Goal: Information Seeking & Learning: Learn about a topic

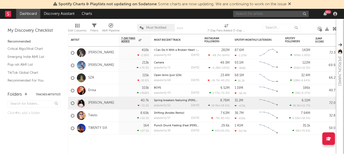
click at [257, 15] on input "text" at bounding box center [271, 14] width 76 height 6
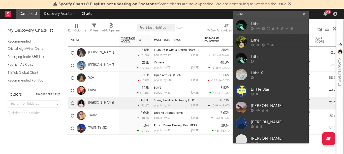
type input "lithe"
click at [248, 23] on link "Lithe" at bounding box center [271, 25] width 76 height 16
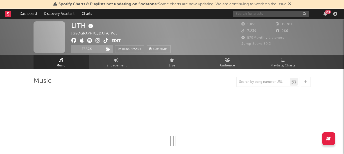
click at [246, 13] on input "text" at bounding box center [271, 14] width 76 height 6
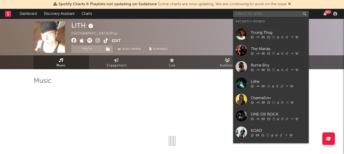
type input "l"
select select "6m"
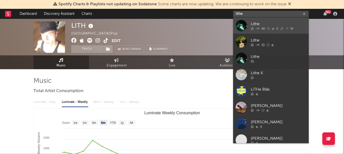
type input "lithe"
click at [252, 30] on icon at bounding box center [252, 28] width 3 height 3
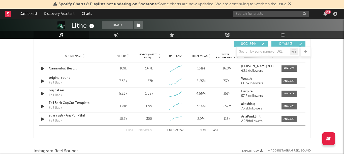
scroll to position [317, 0]
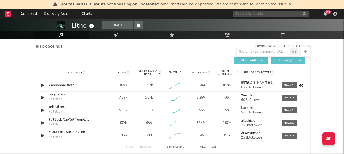
select select "6m"
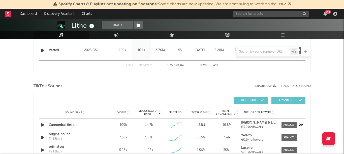
scroll to position [340, 0]
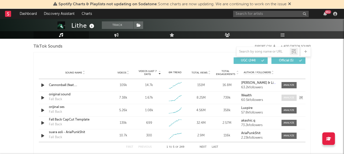
click at [293, 97] on div at bounding box center [288, 98] width 11 height 4
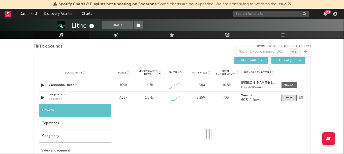
select select "1w"
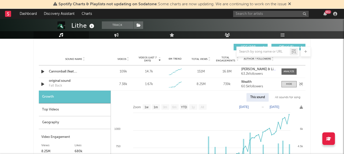
scroll to position [360, 0]
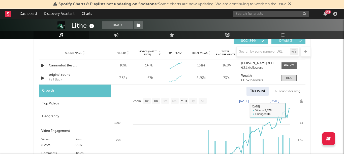
click at [89, 106] on div "Top Videos" at bounding box center [75, 103] width 72 height 13
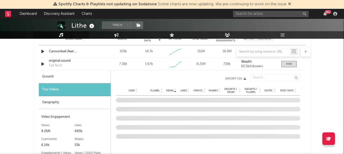
scroll to position [376, 0]
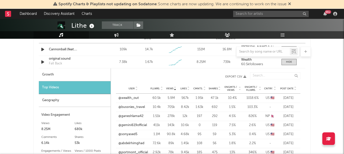
click at [211, 88] on span "Shares" at bounding box center [212, 88] width 9 height 3
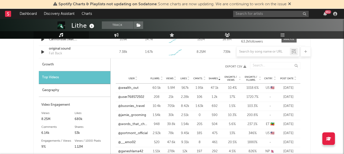
scroll to position [388, 0]
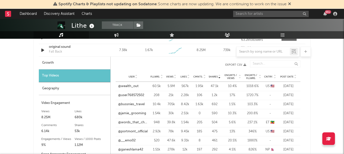
click at [288, 74] on div "User Fllwrs. Views Likes Cmnts. Shares Engmts / Views Engmts / Fllwrs. Cntry. P…" at bounding box center [208, 77] width 185 height 10
click at [288, 77] on span "Post Date" at bounding box center [286, 76] width 13 height 3
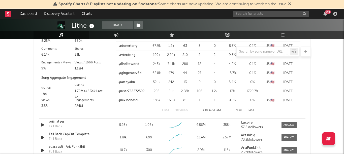
scroll to position [462, 0]
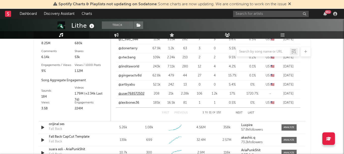
click at [138, 95] on link "@user768572502" at bounding box center [131, 93] width 26 height 5
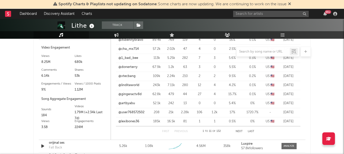
scroll to position [444, 0]
click at [239, 132] on button "Next" at bounding box center [238, 131] width 7 height 3
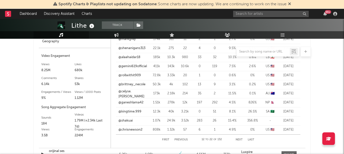
scroll to position [437, 0]
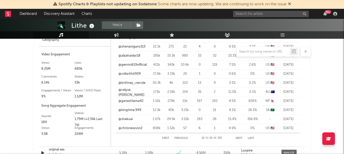
click at [237, 138] on button "Next" at bounding box center [238, 138] width 7 height 3
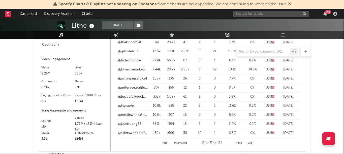
scroll to position [432, 0]
click at [240, 140] on div "First Previous 23 to 33 of 132 Next Last" at bounding box center [208, 142] width 92 height 10
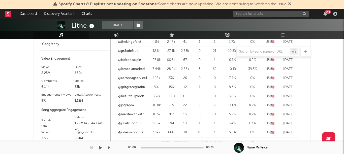
click at [239, 142] on div "Name My Price" at bounding box center [289, 147] width 110 height 13
click at [239, 142] on div "Spotify Charts & Playlists not updating on Sodatone : Some charts are now updat…" at bounding box center [172, 36] width 344 height 899
click at [238, 142] on div "Name My Price" at bounding box center [289, 147] width 110 height 13
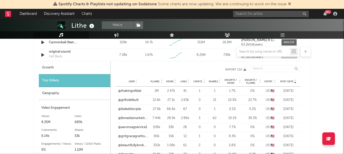
scroll to position [335, 0]
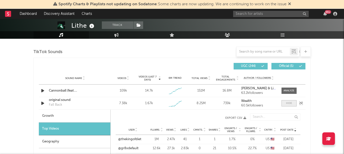
click at [291, 106] on span at bounding box center [288, 103] width 15 height 6
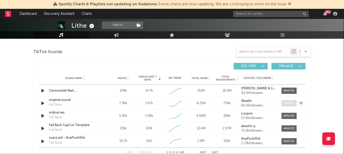
click at [291, 105] on div at bounding box center [288, 103] width 11 height 4
select select "1w"
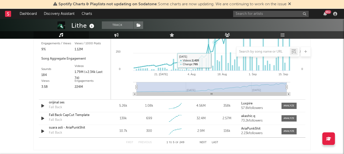
scroll to position [486, 0]
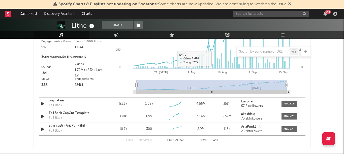
click at [203, 140] on button "Next" at bounding box center [202, 140] width 7 height 3
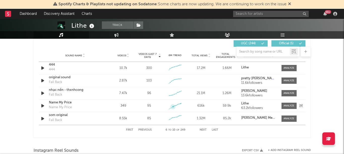
scroll to position [360, 0]
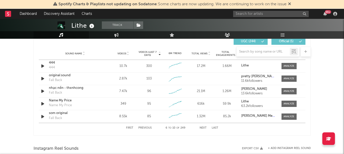
click at [128, 127] on button "First" at bounding box center [129, 128] width 7 height 3
select select "1w"
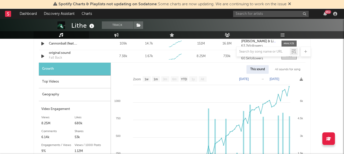
scroll to position [363, 0]
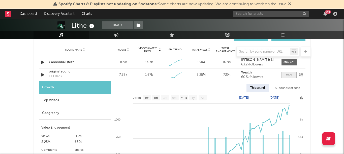
click at [289, 73] on div at bounding box center [289, 75] width 6 height 4
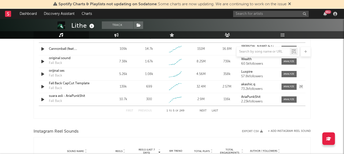
scroll to position [378, 0]
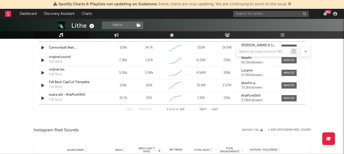
click at [203, 107] on div "First Previous 1 to 5 of 249 Next Last" at bounding box center [172, 110] width 92 height 10
click at [203, 108] on button "Next" at bounding box center [202, 109] width 7 height 3
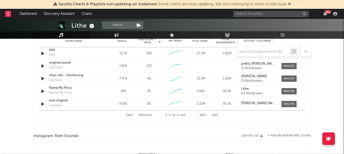
scroll to position [367, 0]
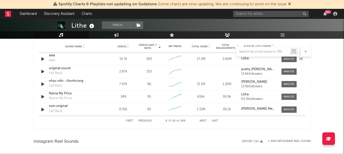
click at [43, 58] on icon "button" at bounding box center [42, 59] width 5 height 6
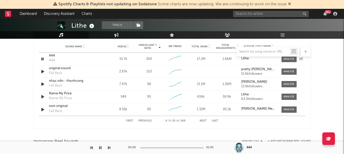
click at [42, 59] on icon "button" at bounding box center [42, 59] width 5 height 6
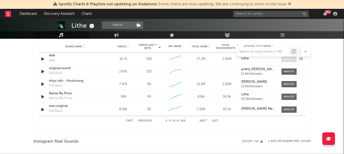
click at [288, 60] on div at bounding box center [288, 59] width 11 height 4
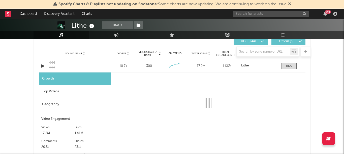
select select "1w"
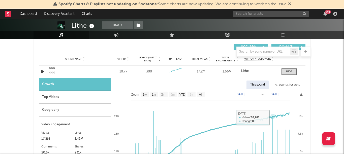
scroll to position [355, 0]
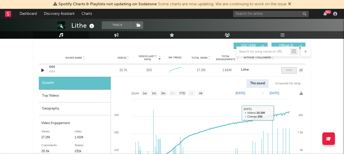
click at [291, 70] on div at bounding box center [289, 70] width 6 height 4
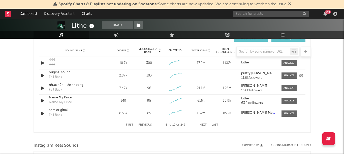
scroll to position [365, 0]
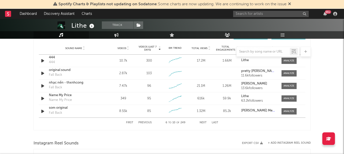
click at [144, 121] on button "Previous" at bounding box center [144, 122] width 13 height 3
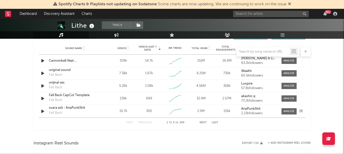
scroll to position [369, 0]
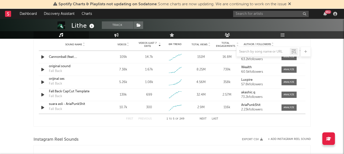
click at [201, 121] on div "First Previous 1 to 5 of 249 Next Last" at bounding box center [172, 119] width 92 height 10
click at [201, 120] on button "Next" at bounding box center [202, 119] width 7 height 3
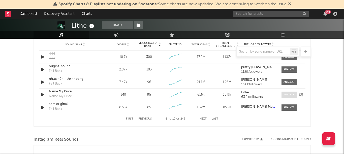
click at [284, 97] on span at bounding box center [288, 95] width 15 height 6
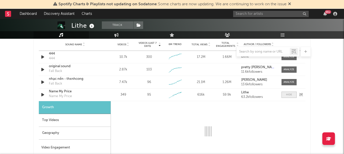
select select "1w"
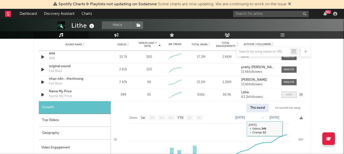
click at [292, 95] on span at bounding box center [288, 95] width 15 height 6
